Goal: Check status: Check status

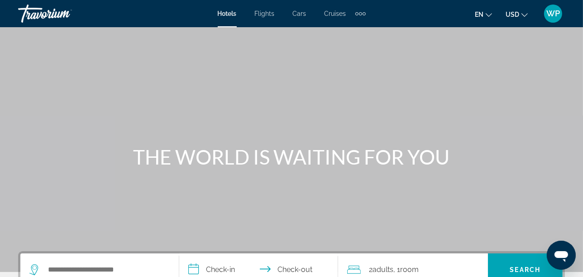
click at [552, 15] on span "WP" at bounding box center [554, 13] width 14 height 9
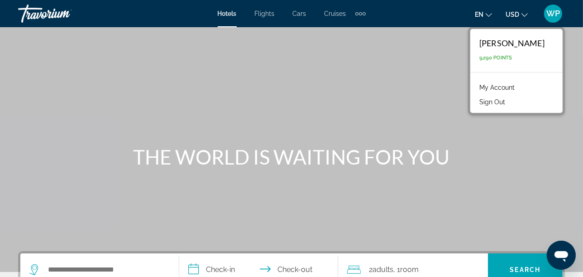
click at [509, 88] on link "My Account" at bounding box center [497, 88] width 44 height 12
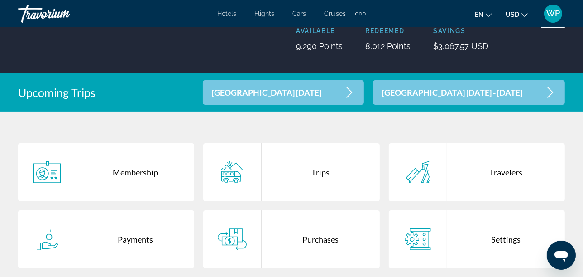
scroll to position [151, 0]
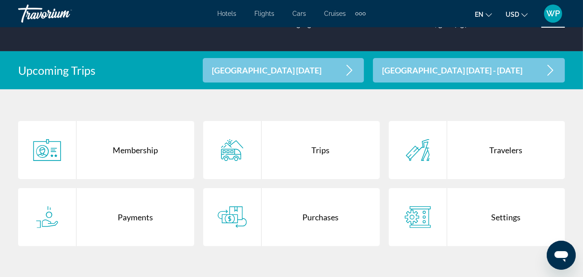
click at [354, 212] on div "Purchases" at bounding box center [321, 217] width 118 height 58
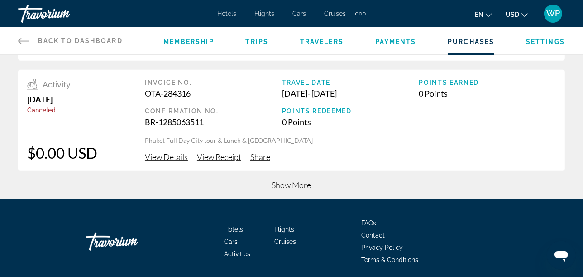
scroll to position [470, 0]
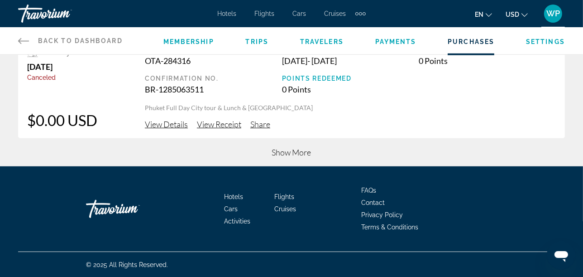
click at [285, 153] on span "Show More" at bounding box center [291, 152] width 39 height 10
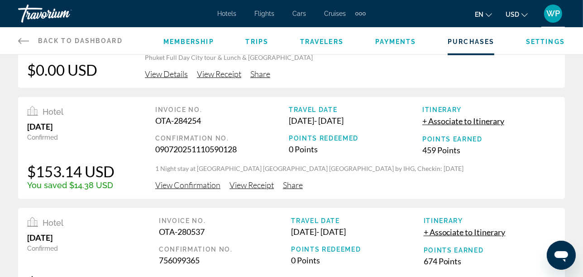
scroll to position [620, 0]
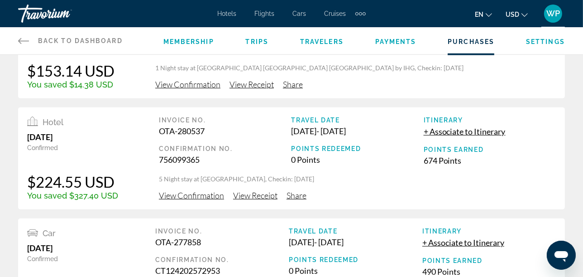
click at [201, 196] on span "View Confirmation" at bounding box center [191, 195] width 65 height 10
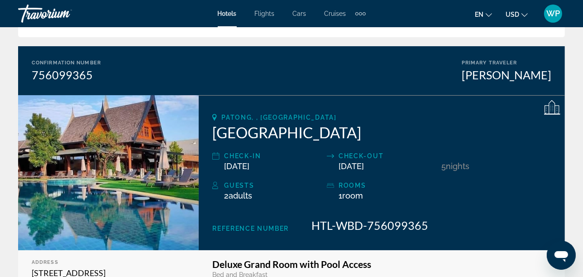
scroll to position [201, 0]
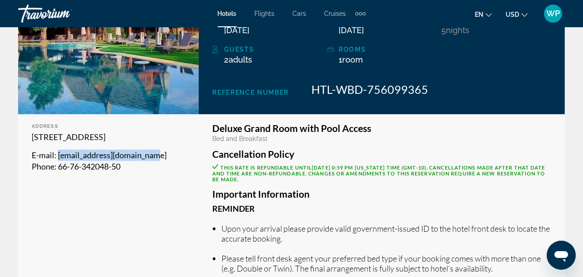
drag, startPoint x: 58, startPoint y: 166, endPoint x: 164, endPoint y: 167, distance: 106.9
click at [164, 161] on p "E-mail : [EMAIL_ADDRESS][DOMAIN_NAME]" at bounding box center [109, 154] width 154 height 11
drag, startPoint x: 164, startPoint y: 167, endPoint x: 153, endPoint y: 168, distance: 11.4
copy span "[EMAIL_ADDRESS][DOMAIN_NAME]"
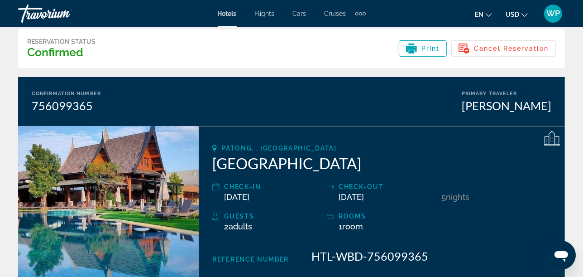
scroll to position [0, 0]
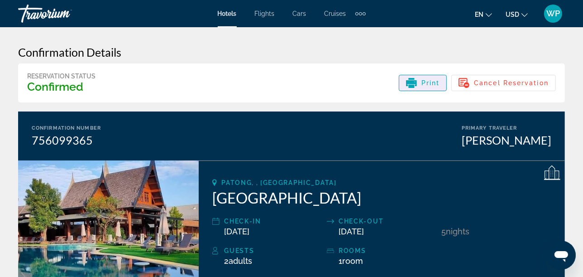
drag, startPoint x: 433, startPoint y: 83, endPoint x: 87, endPoint y: 194, distance: 363.8
click at [433, 82] on span "Print" at bounding box center [431, 82] width 19 height 7
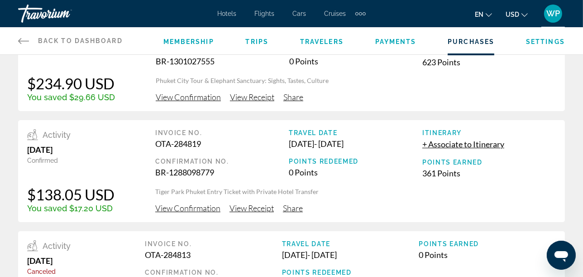
scroll to position [151, 0]
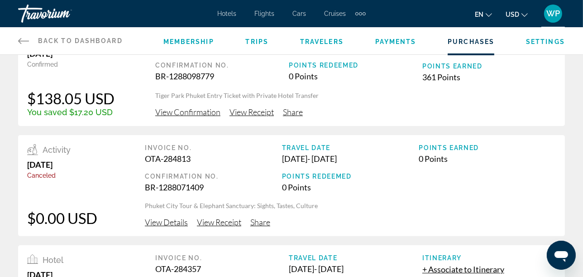
click at [194, 113] on span "View Confirmation" at bounding box center [187, 112] width 65 height 10
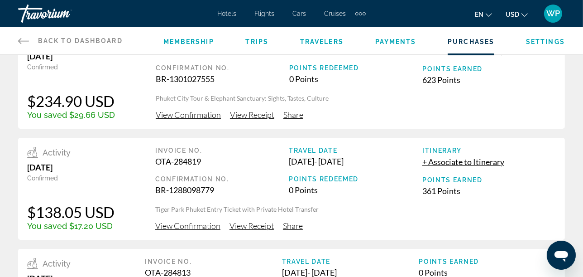
scroll to position [50, 0]
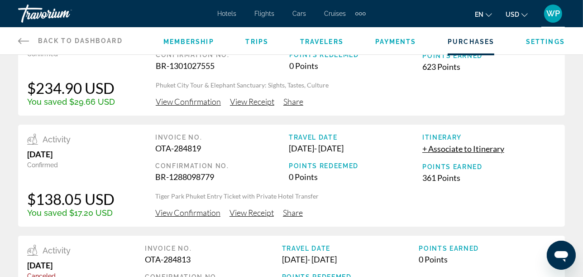
click at [254, 211] on span "View Receipt" at bounding box center [252, 212] width 44 height 10
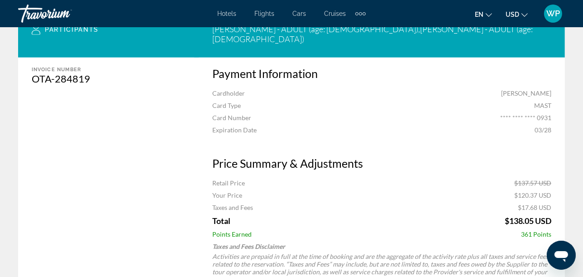
scroll to position [402, 0]
